Goal: Navigation & Orientation: Find specific page/section

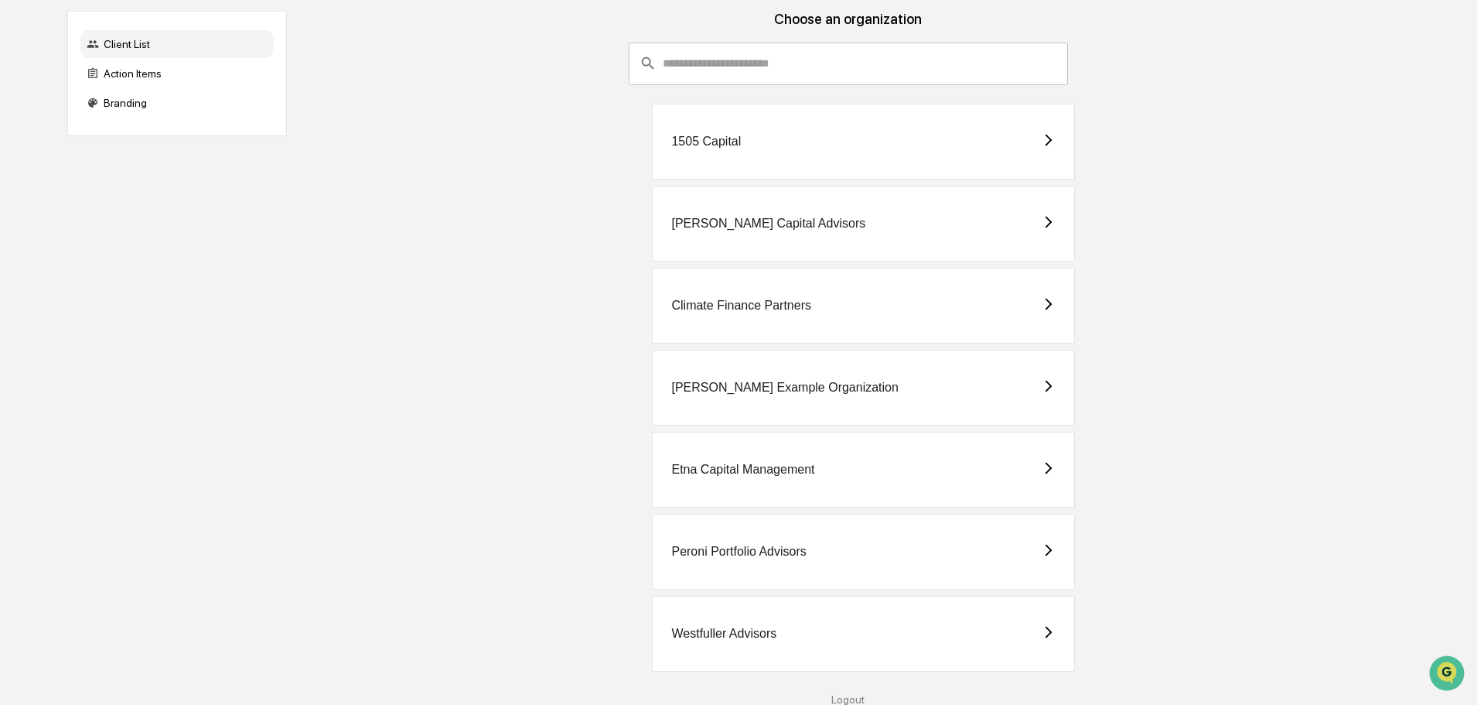
scroll to position [92, 0]
click at [780, 637] on div "Westfuller Advisors" at bounding box center [863, 633] width 423 height 76
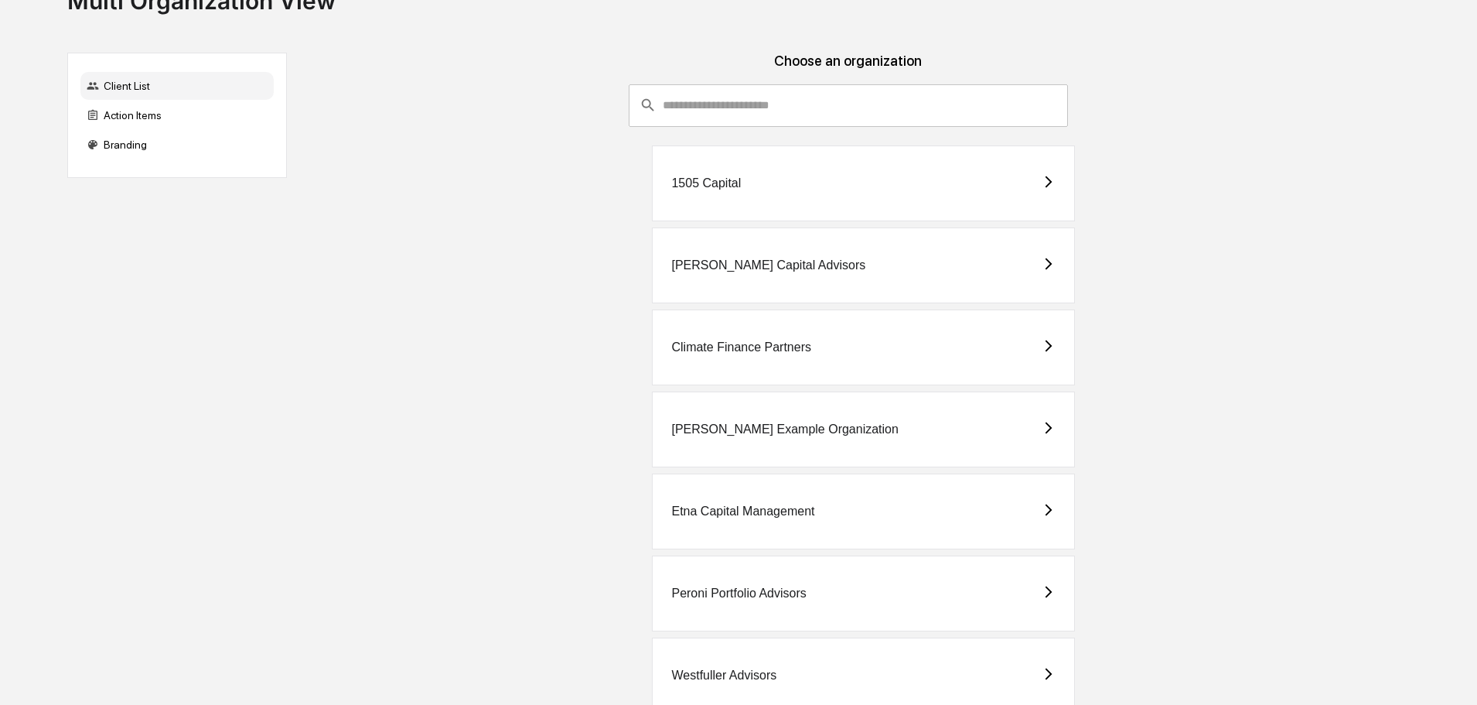
scroll to position [92, 0]
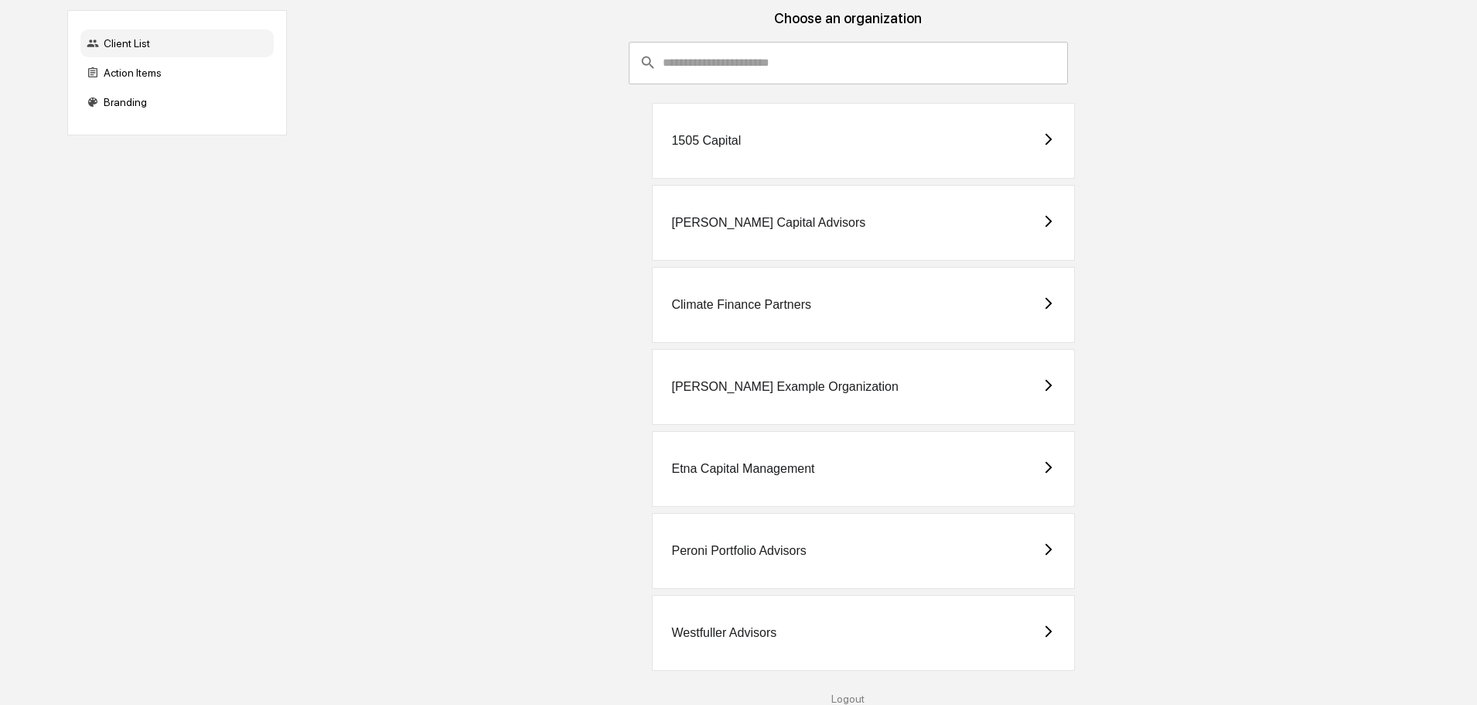
click at [748, 636] on div "Westfuller Advisors" at bounding box center [723, 633] width 105 height 14
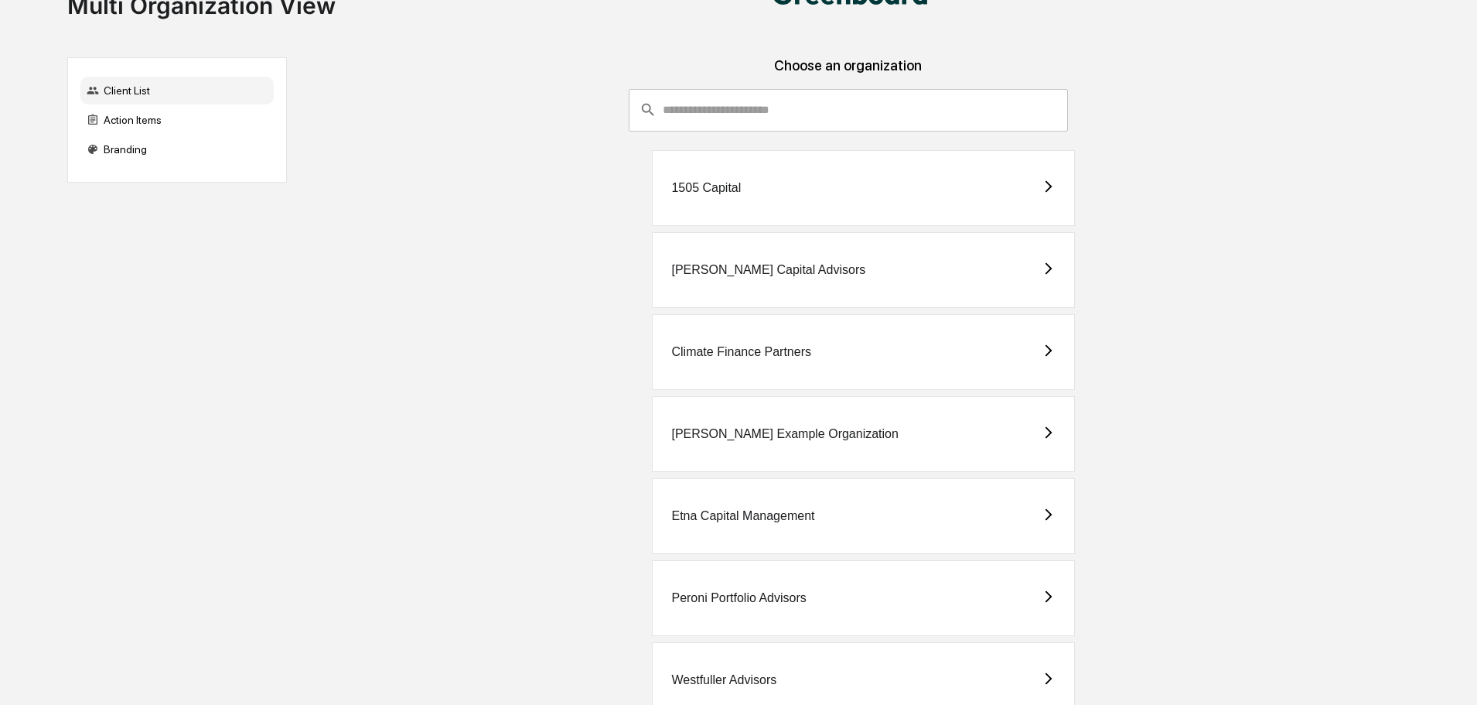
scroll to position [92, 0]
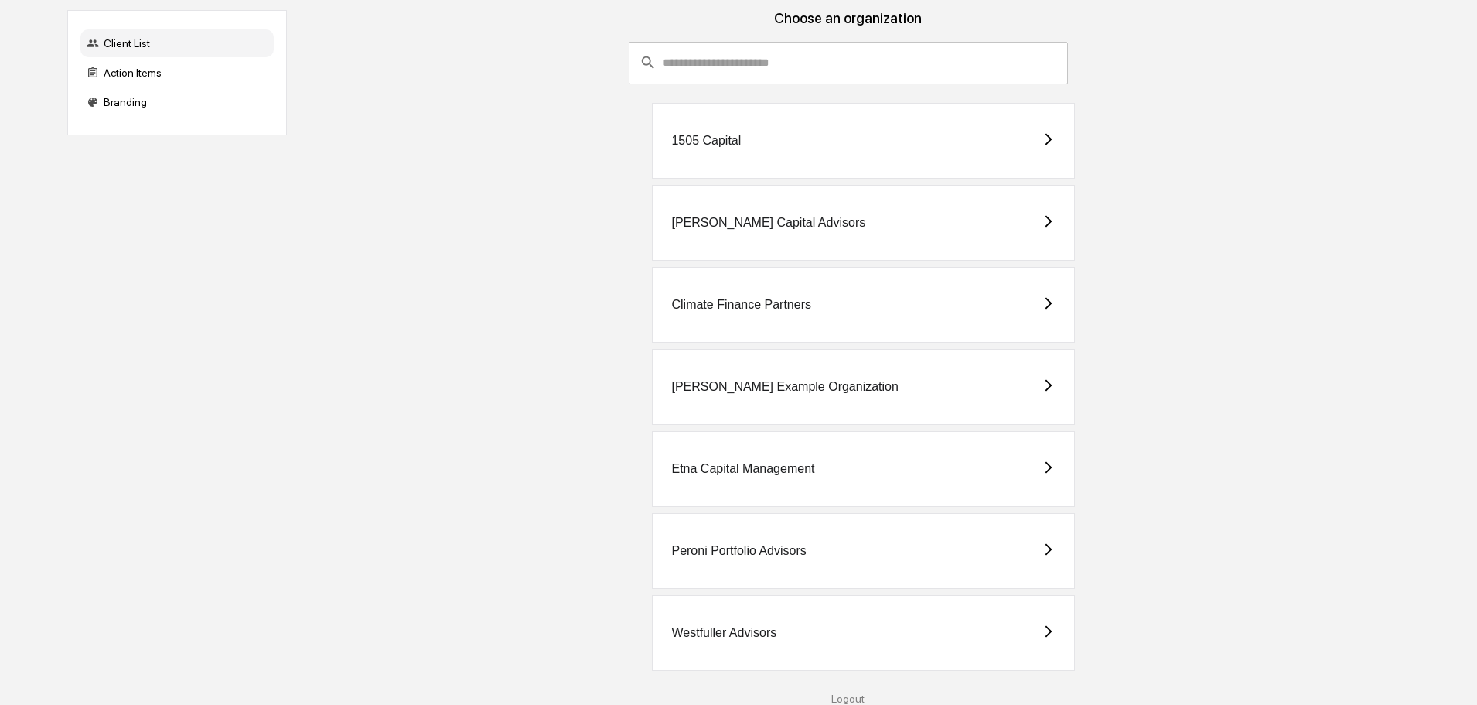
click at [756, 632] on div "Westfuller Advisors" at bounding box center [723, 633] width 105 height 14
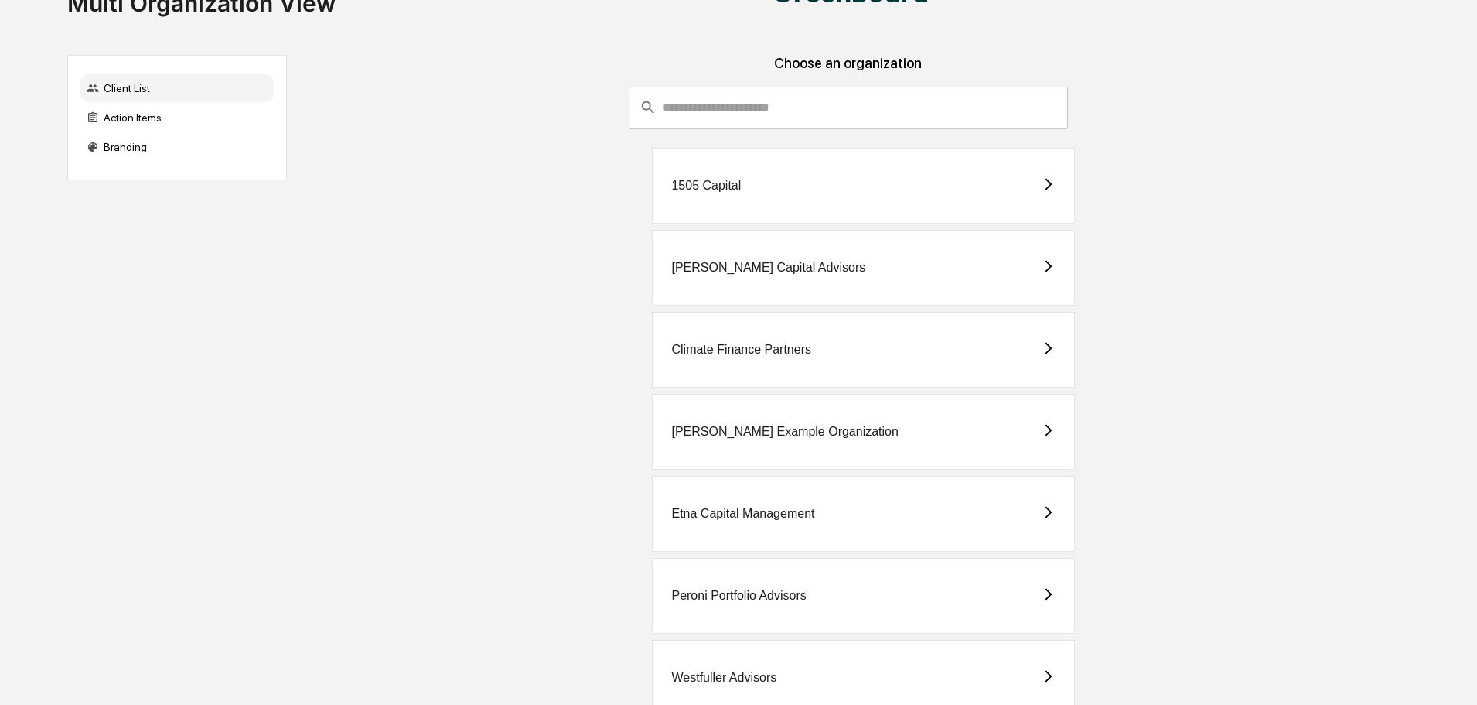
scroll to position [92, 0]
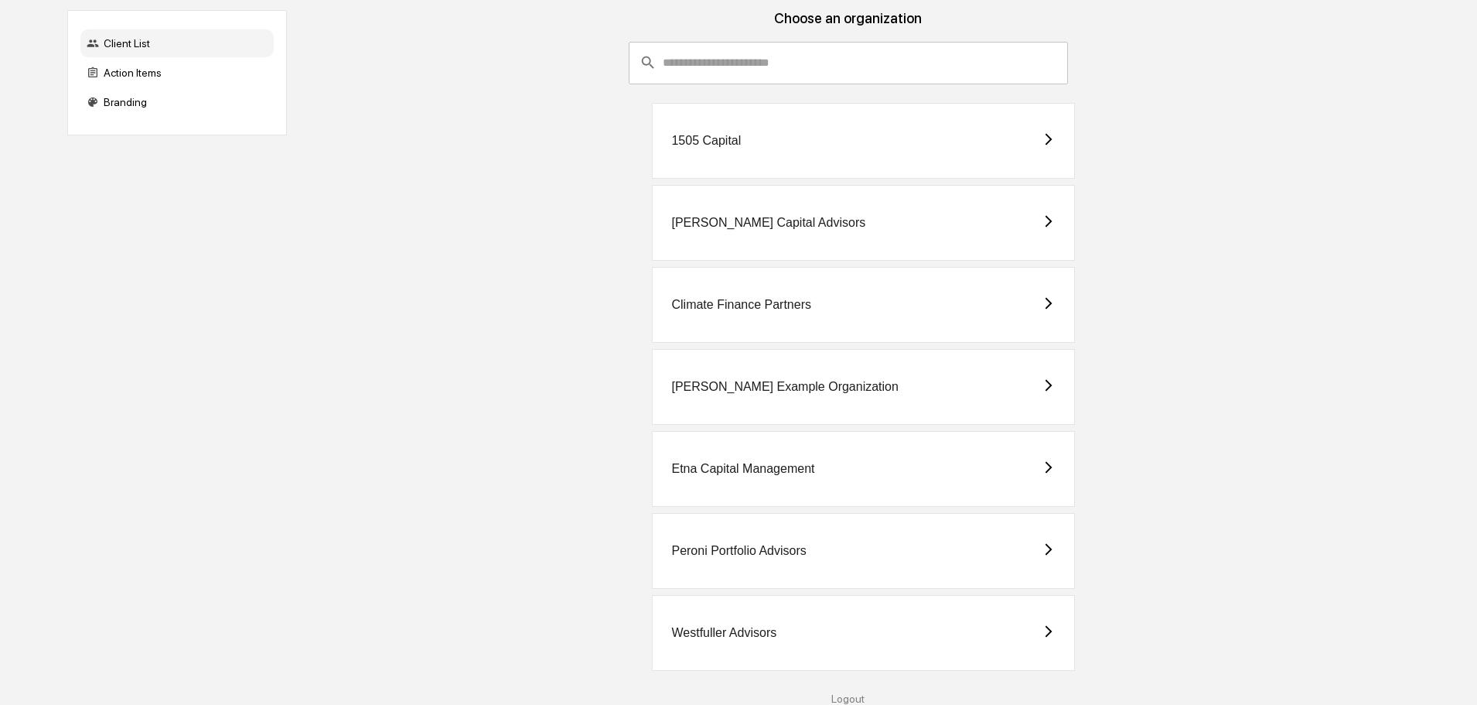
click at [748, 637] on div "Westfuller Advisors" at bounding box center [723, 633] width 105 height 14
